Goal: Task Accomplishment & Management: Complete application form

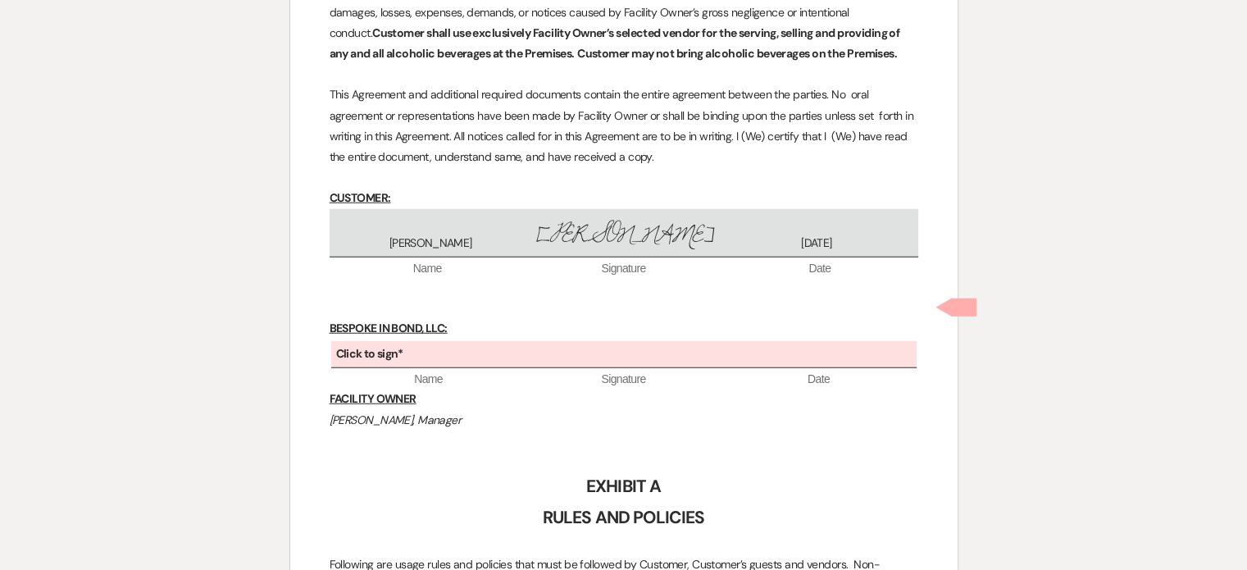
scroll to position [4175, 0]
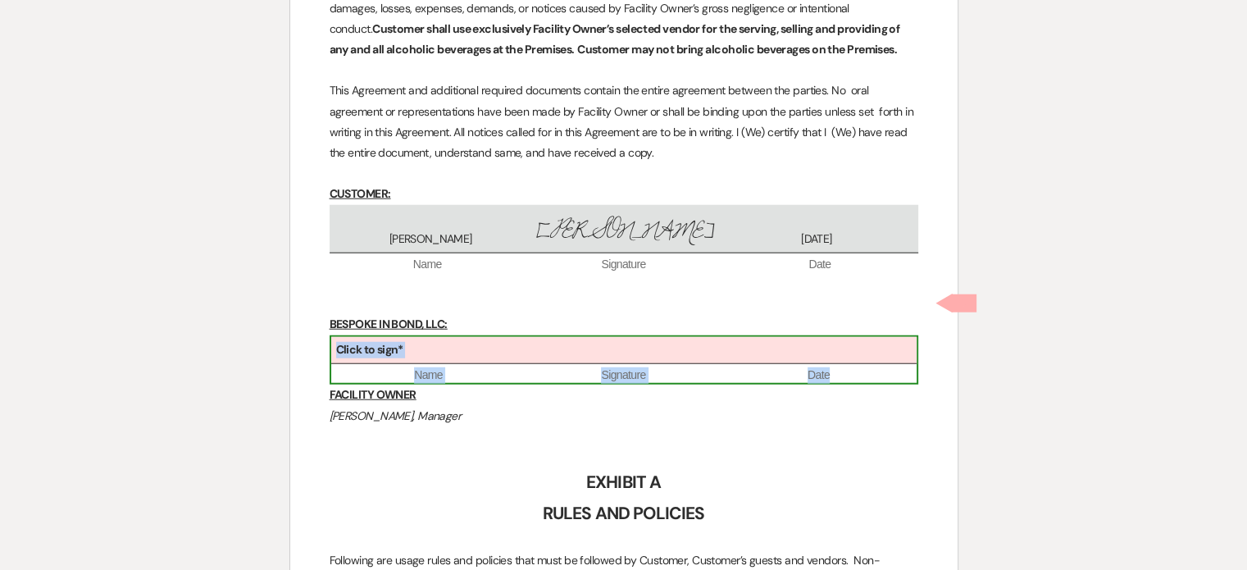
click at [354, 342] on b "Click to sign*" at bounding box center [369, 349] width 67 height 15
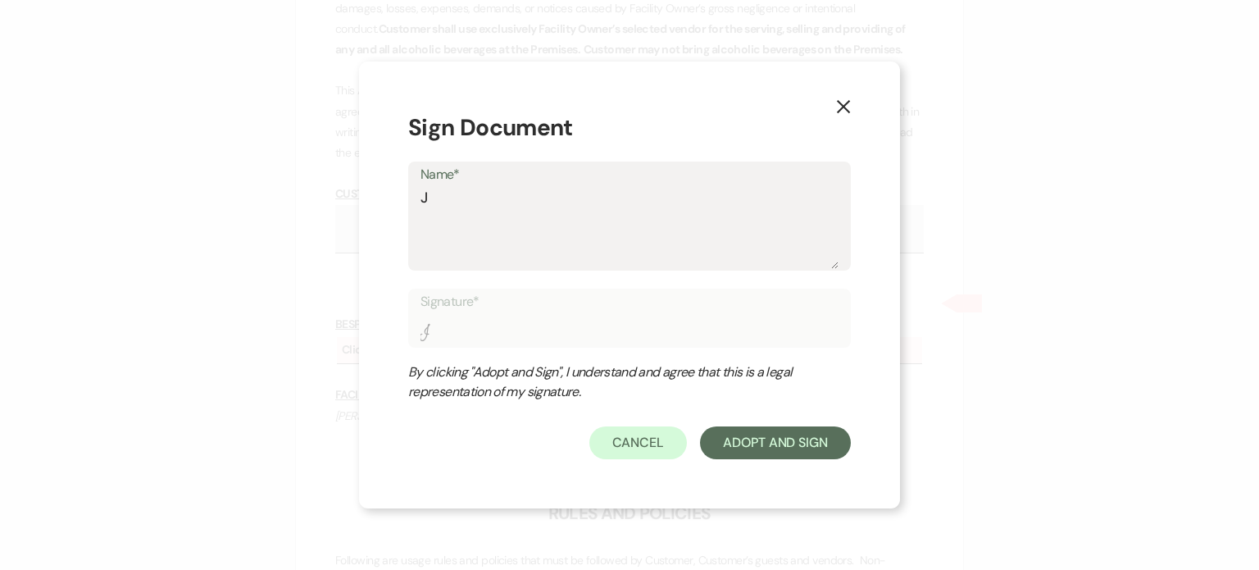
type textarea "J"
type input "J"
type textarea "[PERSON_NAME]"
type input "[PERSON_NAME]"
type textarea "[PERSON_NAME]"
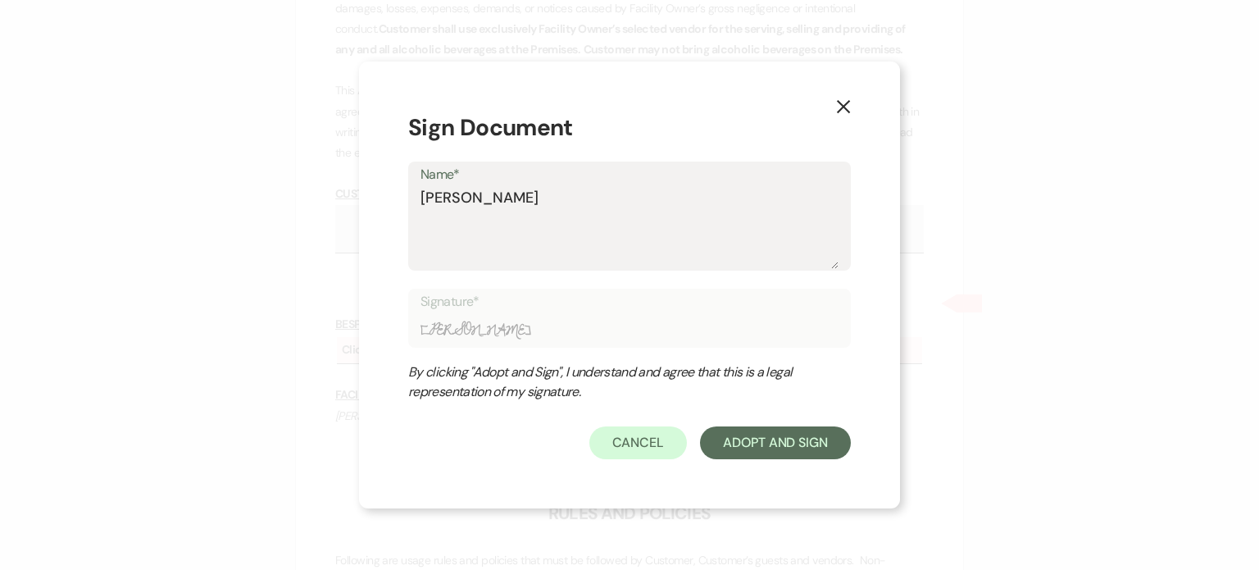
type input "[PERSON_NAME]"
type textarea "Jaso"
type input "Jaso"
type textarea "[PERSON_NAME]"
type input "[PERSON_NAME]"
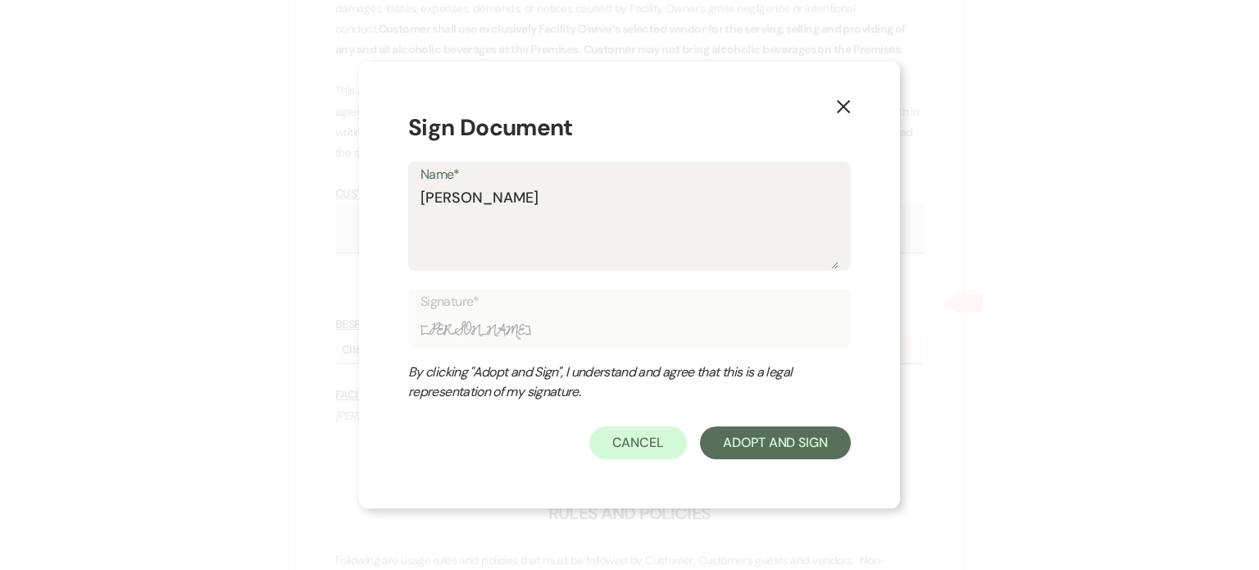
type textarea "[PERSON_NAME]"
type input "[PERSON_NAME]"
type textarea "[PERSON_NAME]"
type input "[PERSON_NAME]"
type textarea "[PERSON_NAME] [PERSON_NAME]"
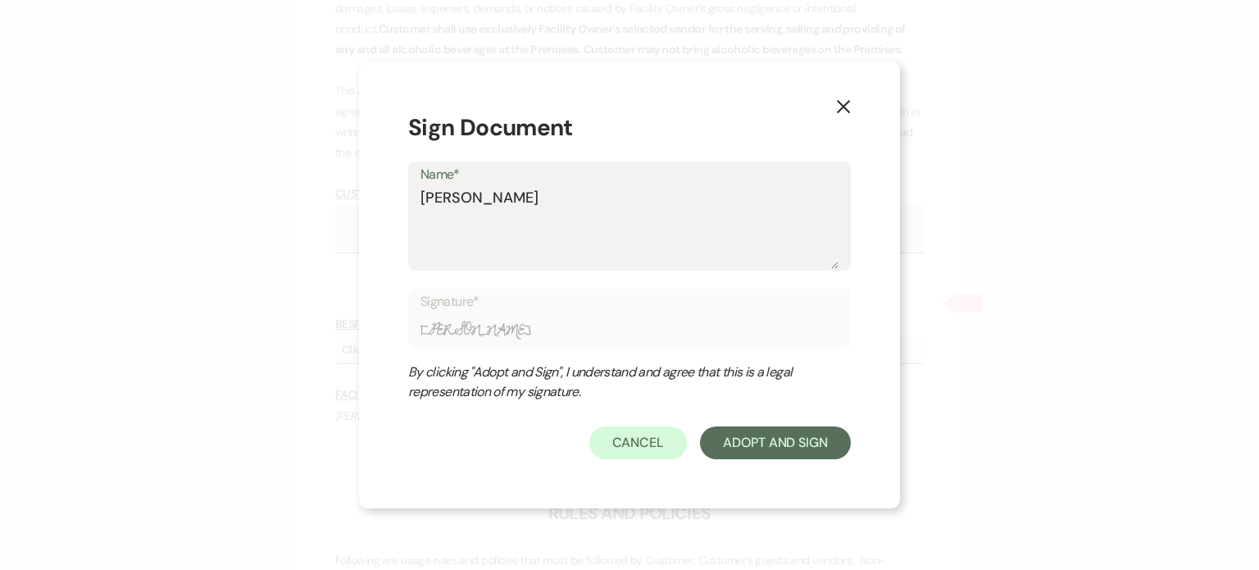
type input "[PERSON_NAME] [PERSON_NAME]"
type textarea "[PERSON_NAME]"
type input "[PERSON_NAME]"
type textarea "[PERSON_NAME] [PERSON_NAME]"
type input "[PERSON_NAME] [PERSON_NAME]"
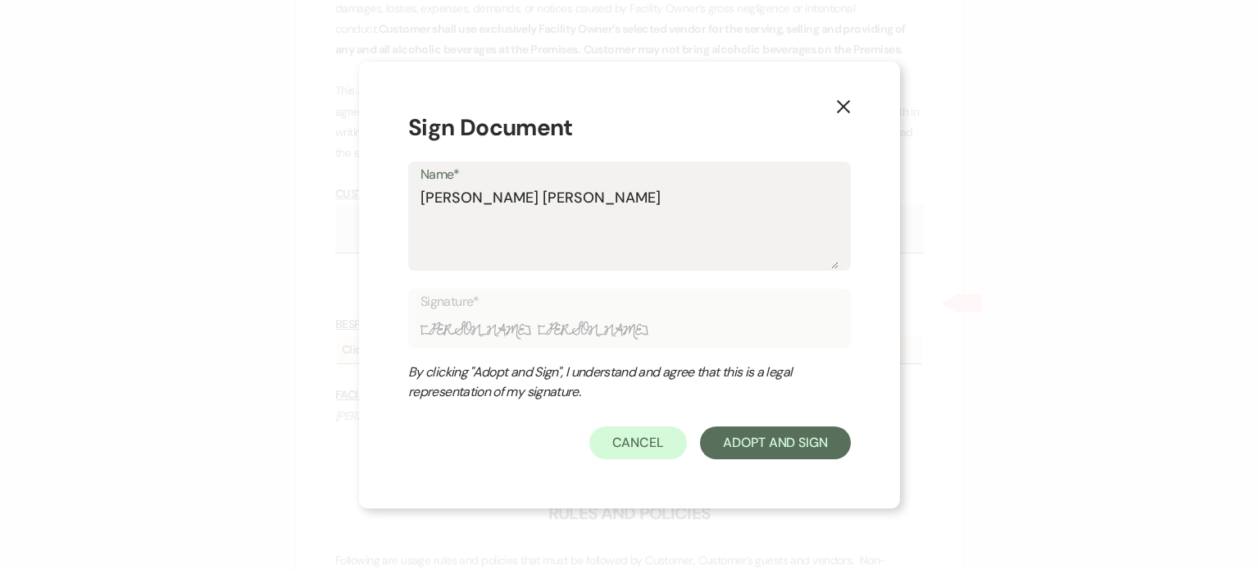
type textarea "[PERSON_NAME]"
type input "[PERSON_NAME]"
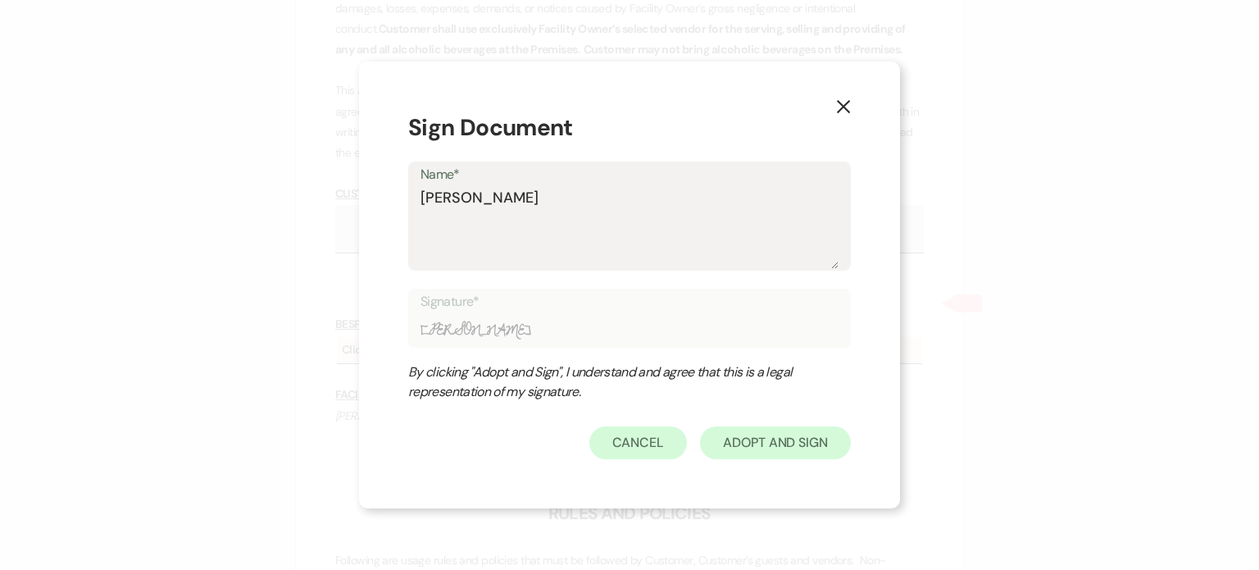
type textarea "[PERSON_NAME]"
click at [761, 436] on button "Adopt And Sign" at bounding box center [775, 442] width 151 height 33
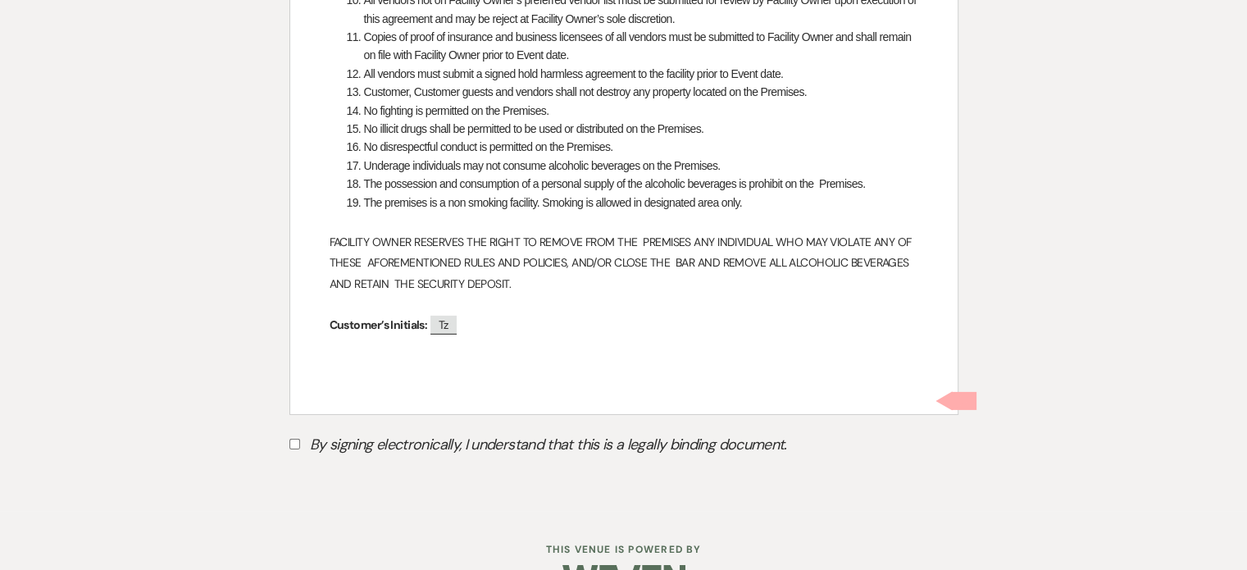
scroll to position [5064, 0]
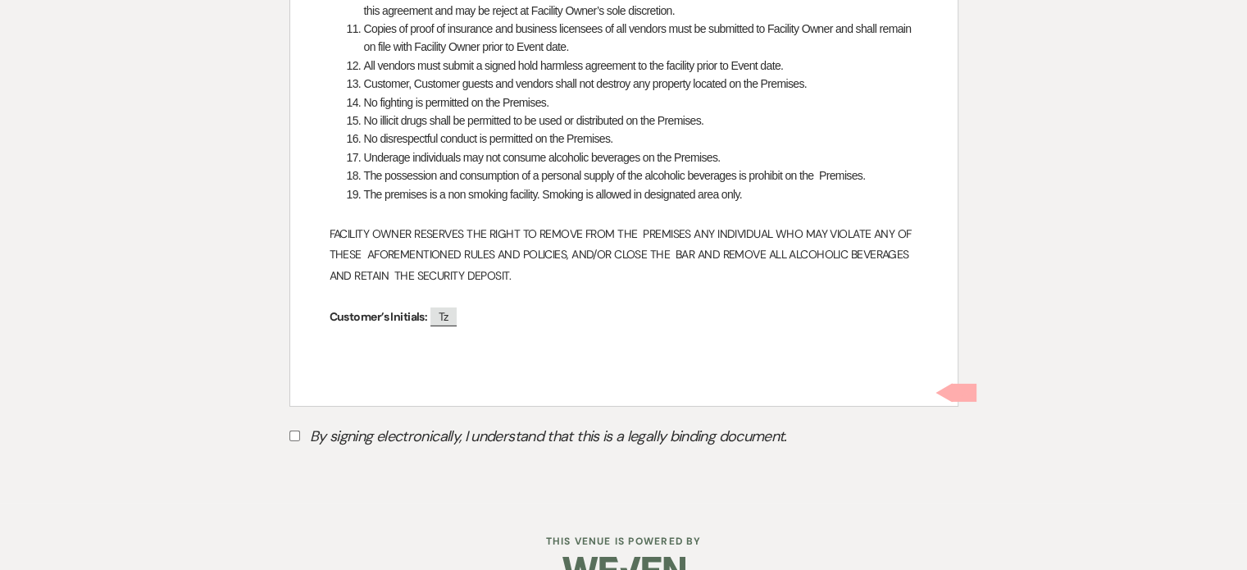
click at [289, 430] on input "By signing electronically, I understand that this is a legally binding document." at bounding box center [294, 435] width 11 height 11
checkbox input "true"
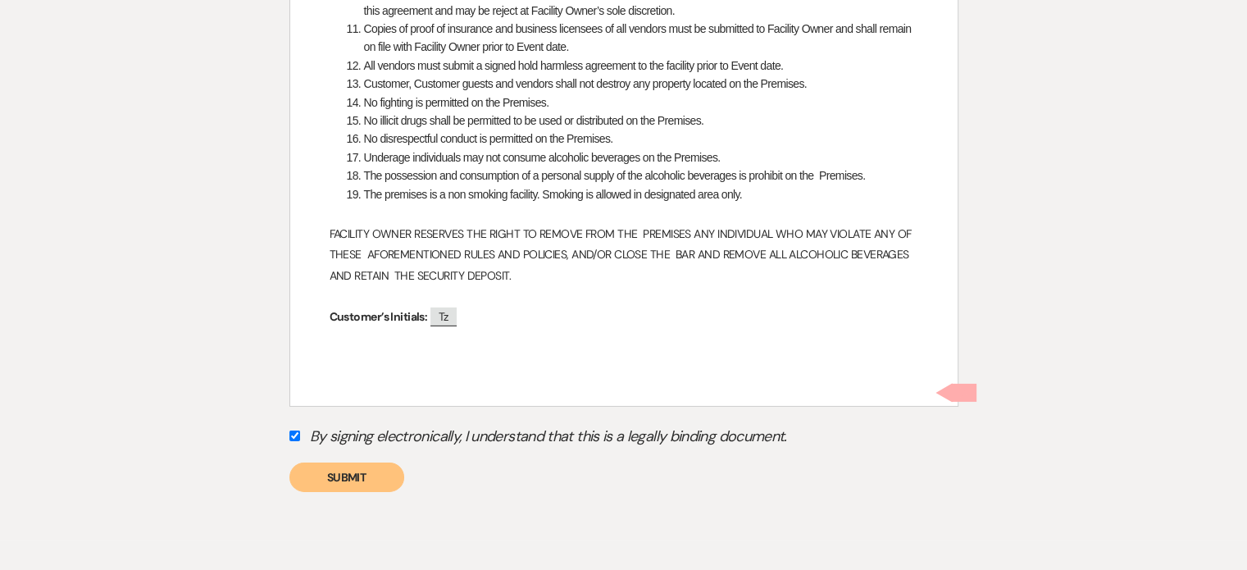
click at [368, 462] on button "Submit" at bounding box center [346, 477] width 115 height 30
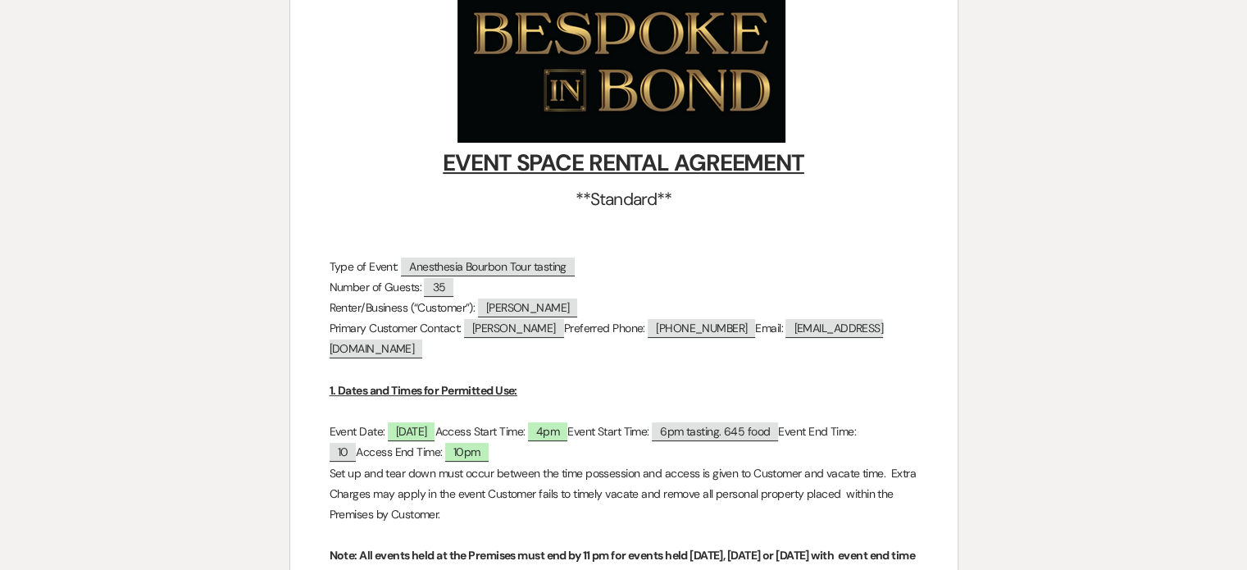
scroll to position [0, 0]
